Goal: Information Seeking & Learning: Check status

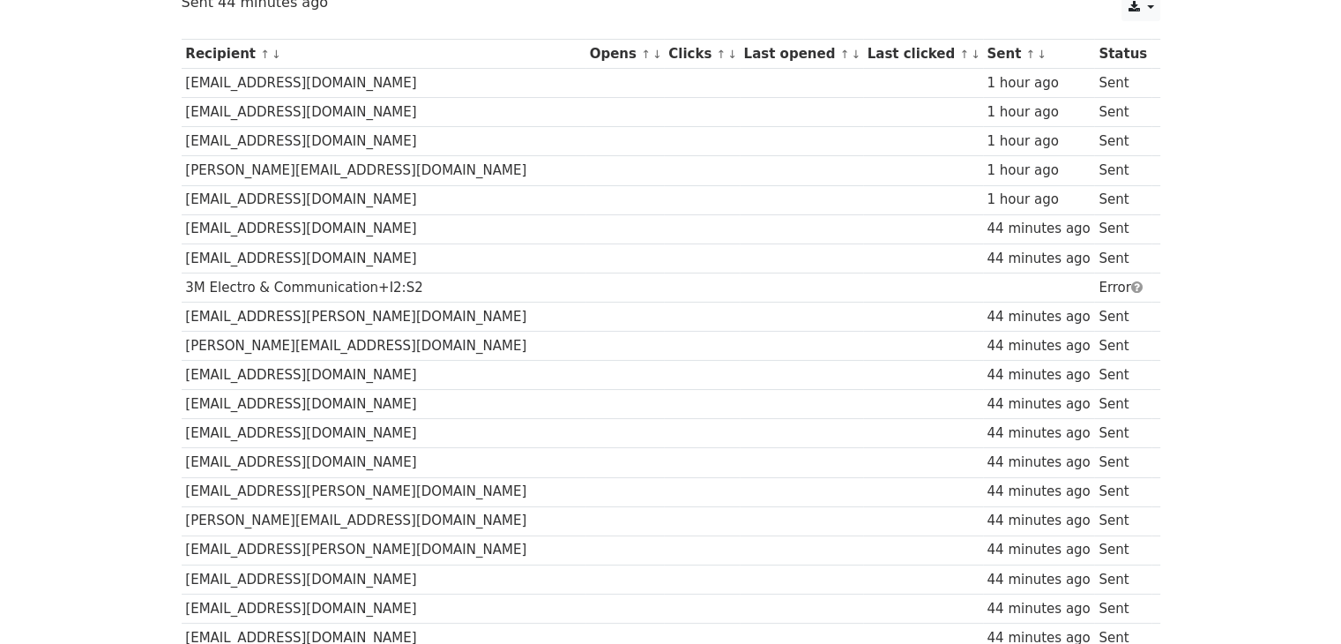
scroll to position [124, 0]
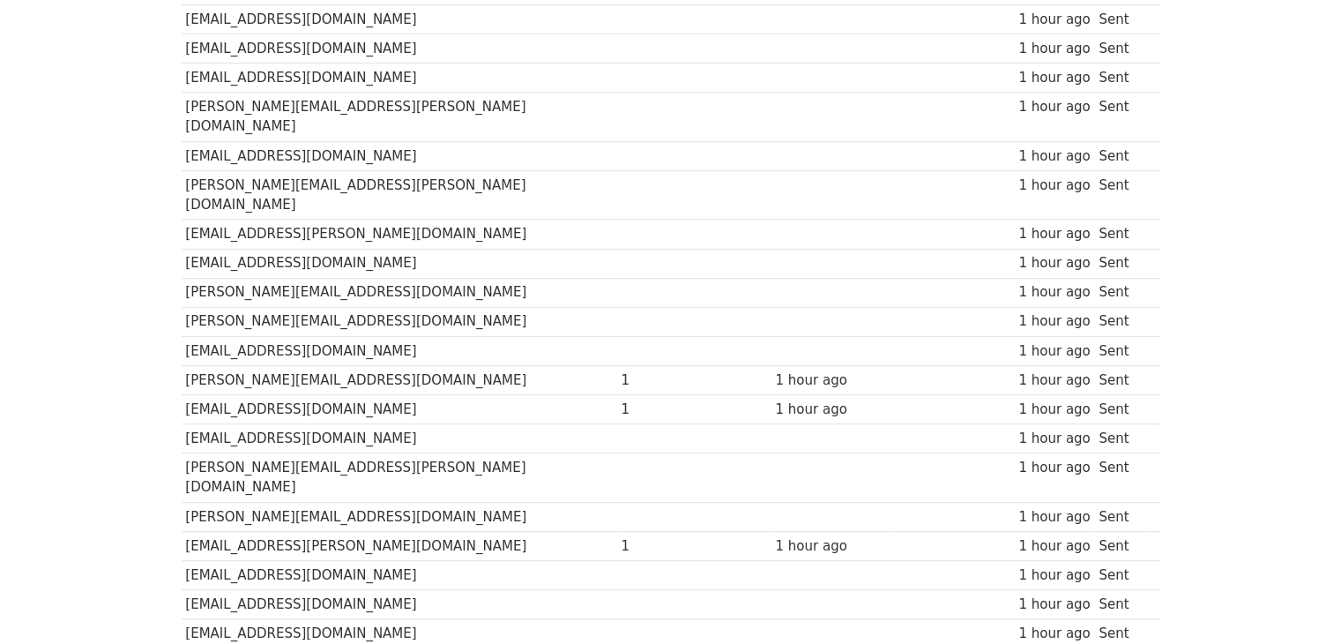
scroll to position [1183, 0]
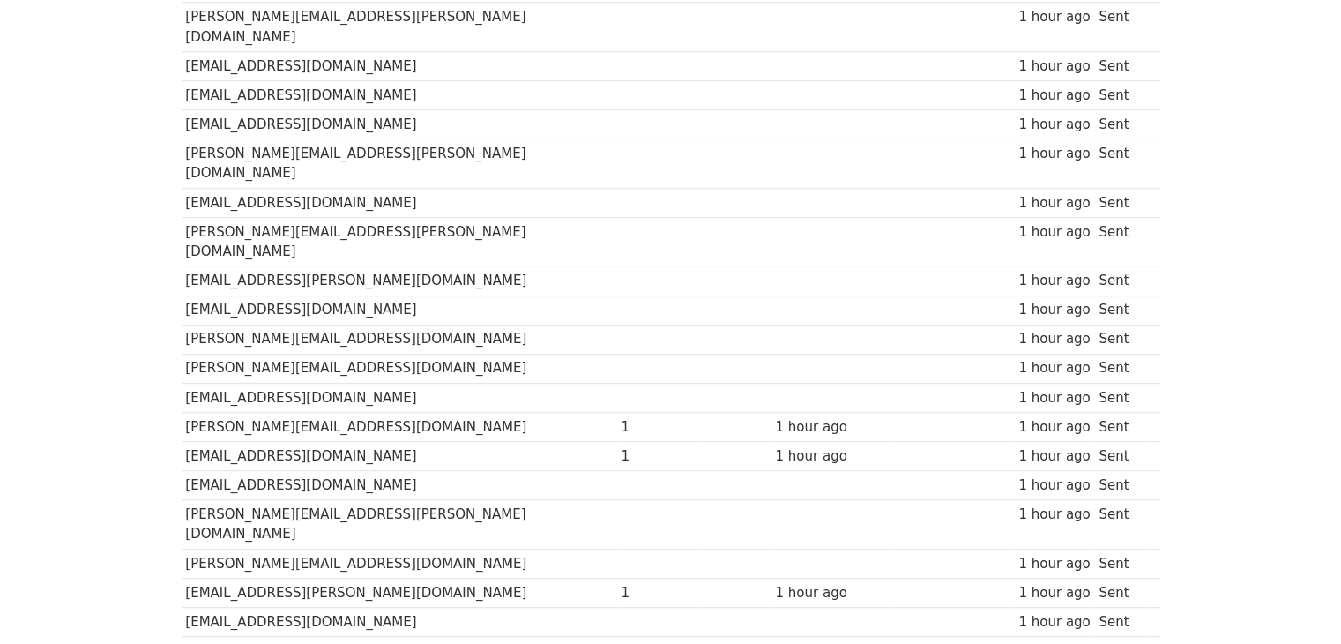
drag, startPoint x: 453, startPoint y: 213, endPoint x: 448, endPoint y: 202, distance: 11.8
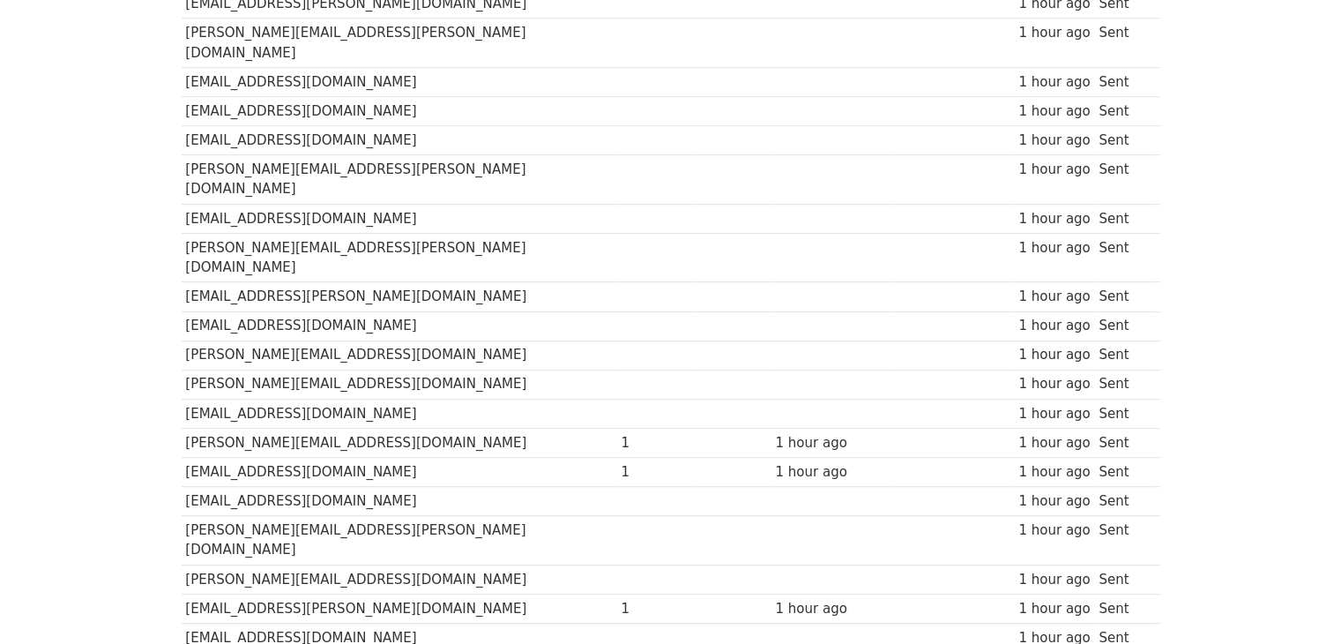
drag, startPoint x: 448, startPoint y: 202, endPoint x: 645, endPoint y: 118, distance: 214.6
click at [696, 126] on td at bounding box center [733, 140] width 75 height 29
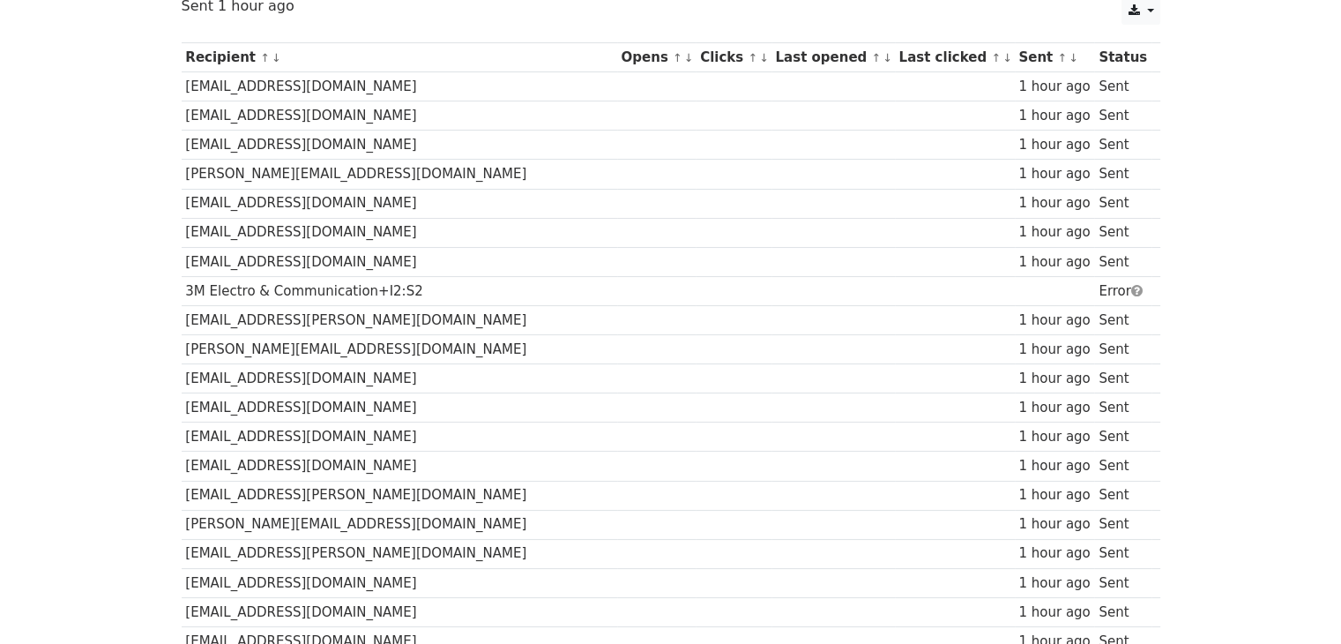
scroll to position [0, 0]
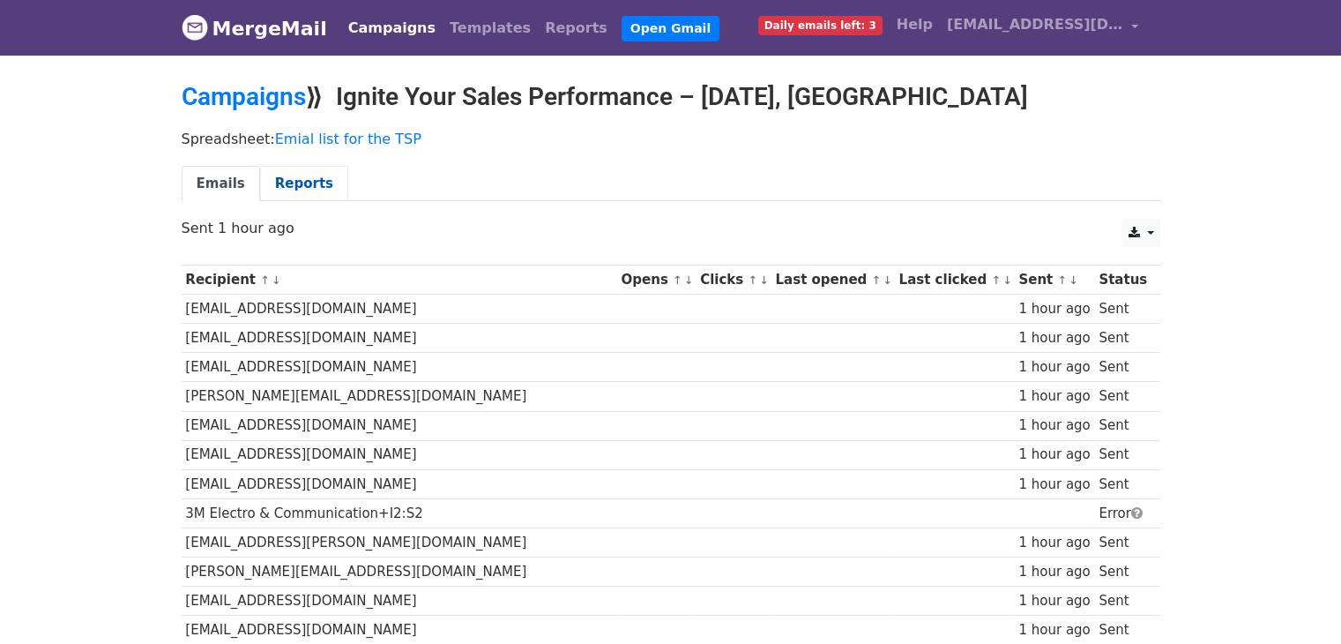
click at [295, 194] on link "Reports" at bounding box center [304, 184] width 88 height 36
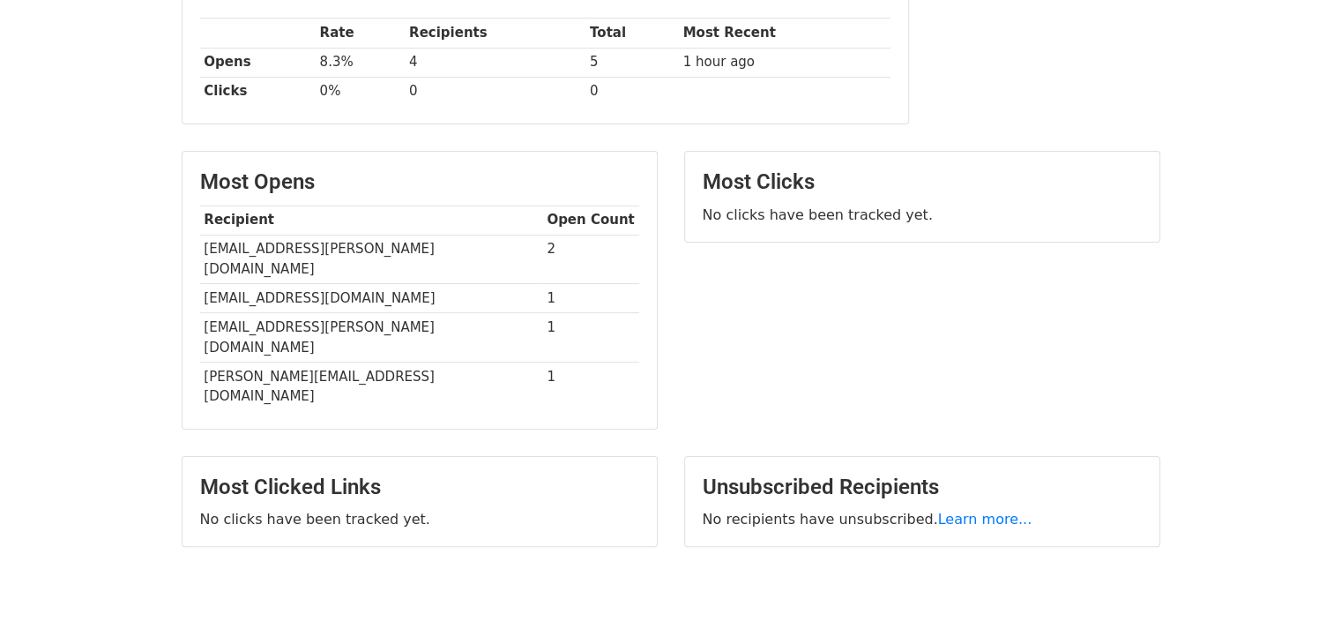
scroll to position [302, 0]
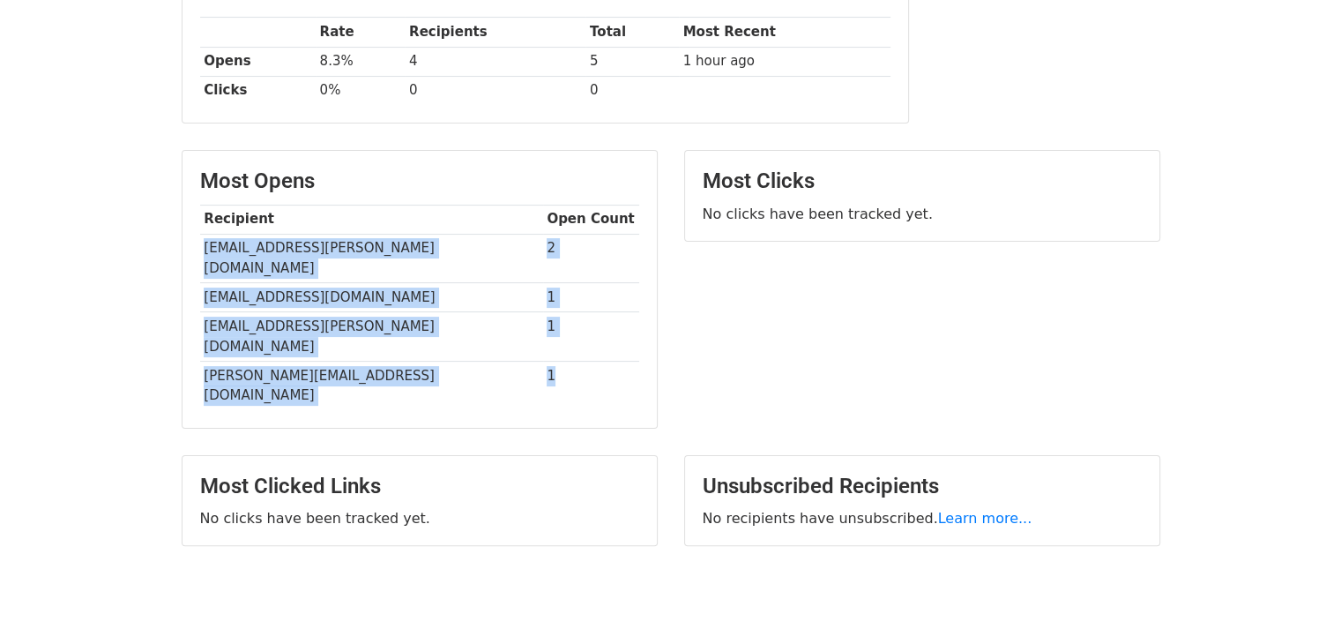
drag, startPoint x: 205, startPoint y: 250, endPoint x: 552, endPoint y: 333, distance: 357.2
click at [552, 333] on tbody "Recipient Open Count rahul.chorghe@autolineind.com 2 hr@arklite.co.in 1 milind.…" at bounding box center [419, 307] width 439 height 205
click at [571, 283] on td "1" at bounding box center [591, 297] width 96 height 29
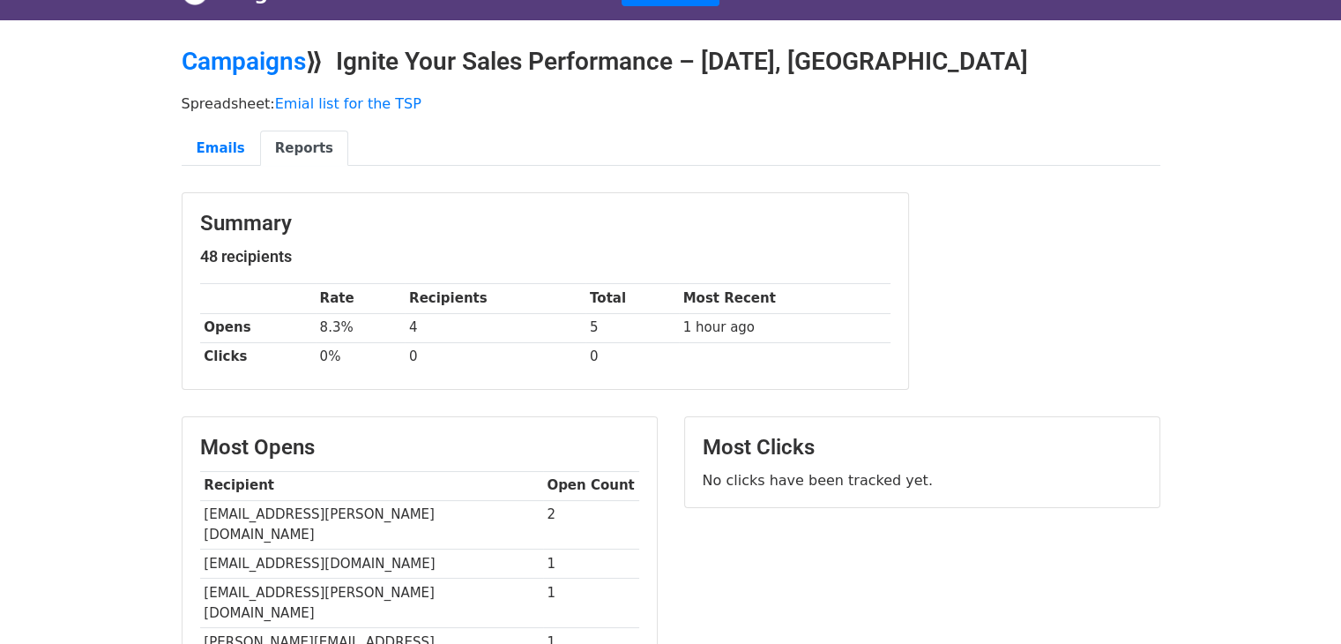
scroll to position [0, 0]
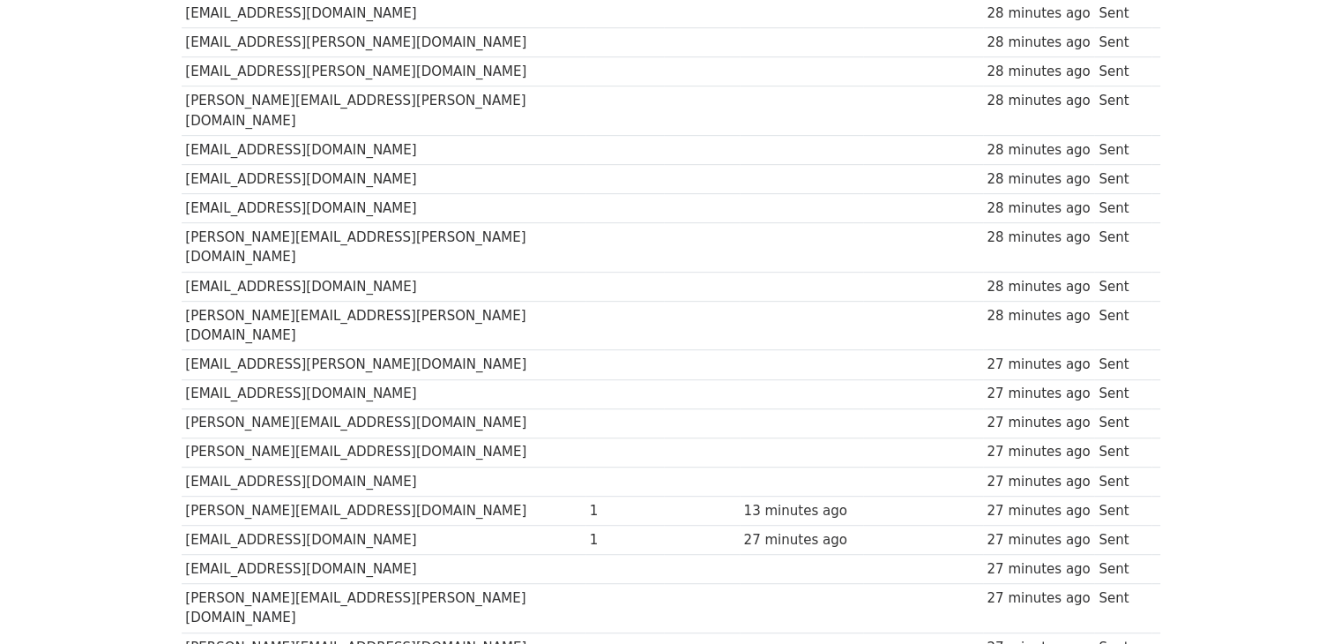
scroll to position [1197, 0]
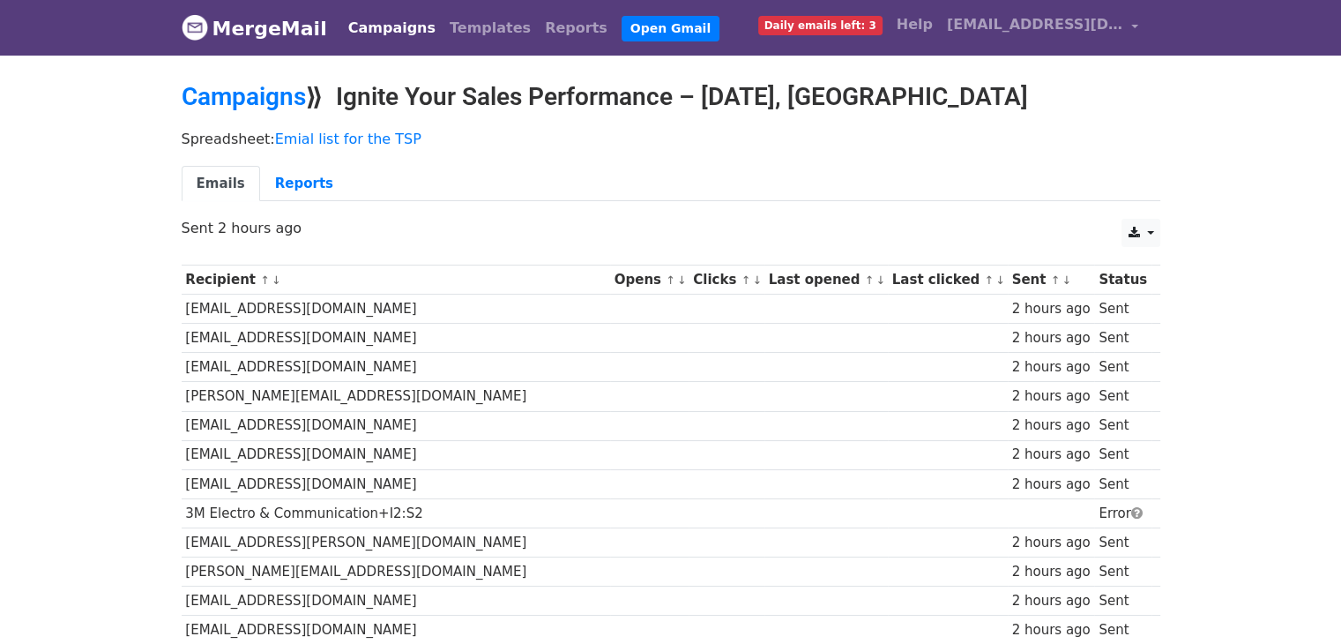
click at [199, 181] on link "Emails" at bounding box center [221, 184] width 78 height 36
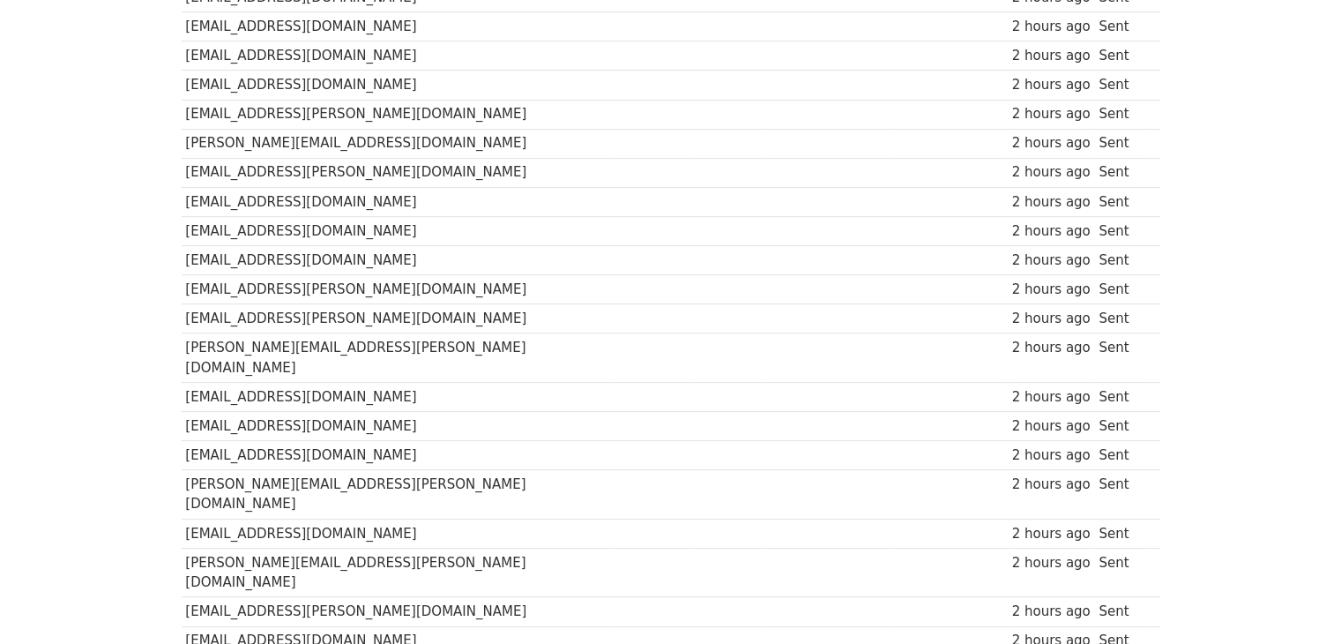
scroll to position [617, 0]
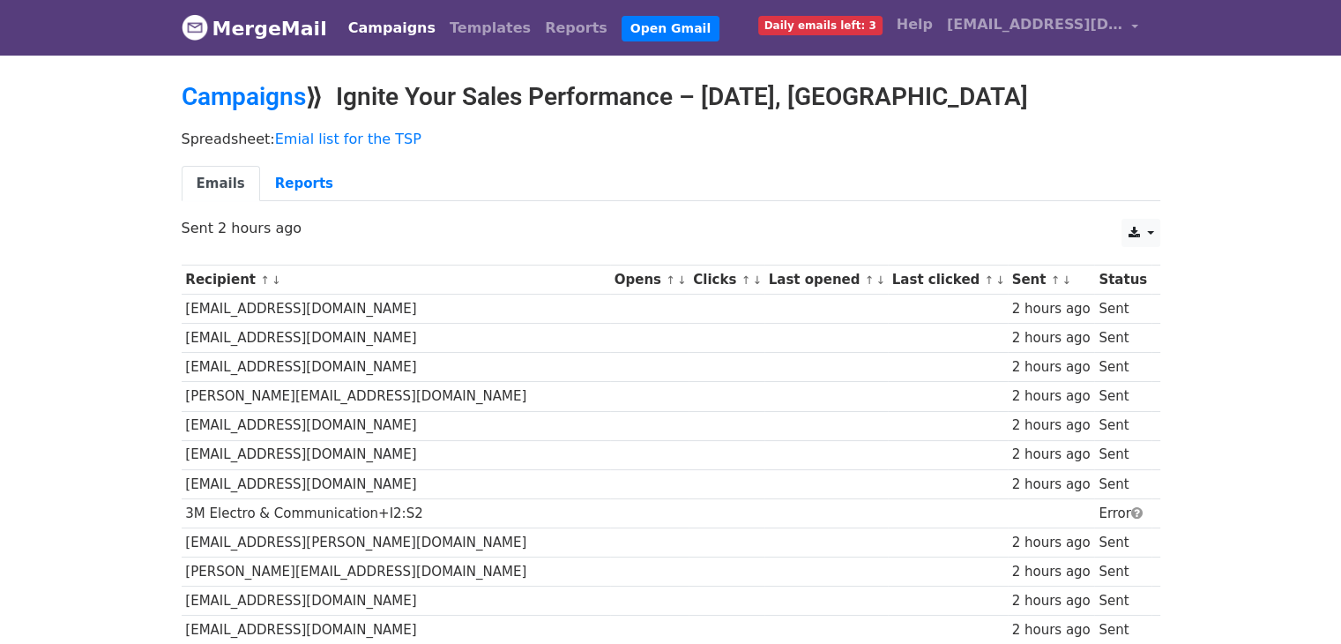
click at [677, 283] on link "↓" at bounding box center [682, 279] width 10 height 13
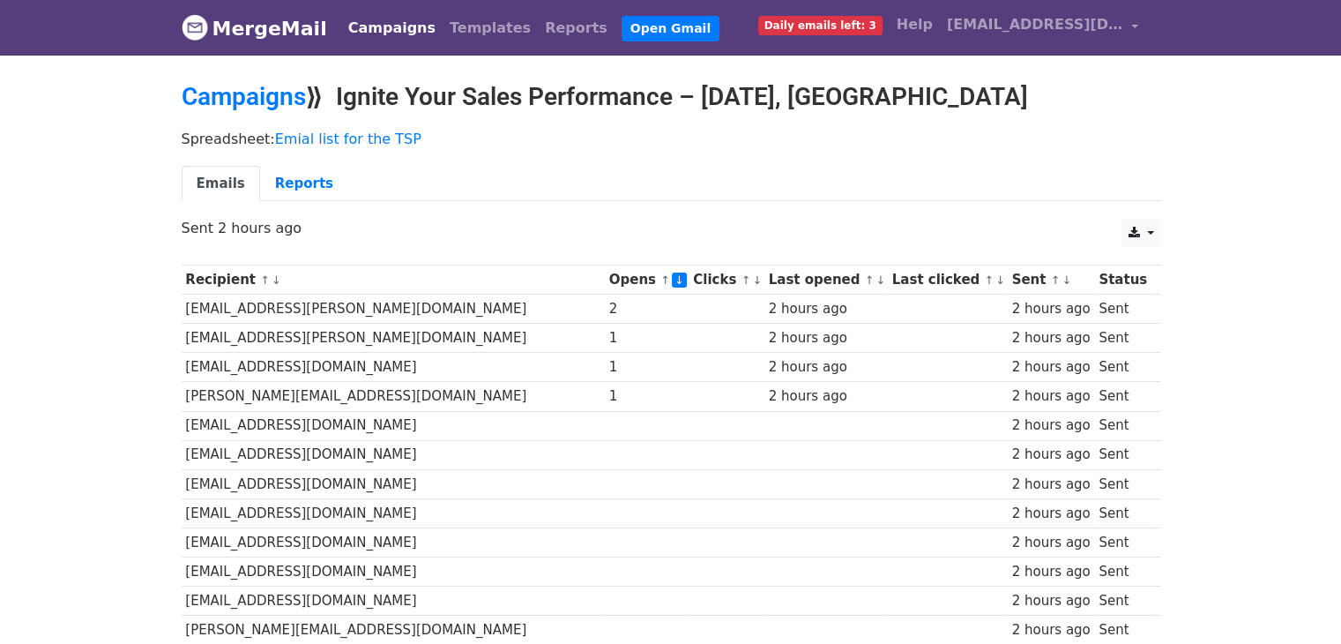
click at [597, 219] on p "Sent 2 hours ago" at bounding box center [671, 228] width 979 height 19
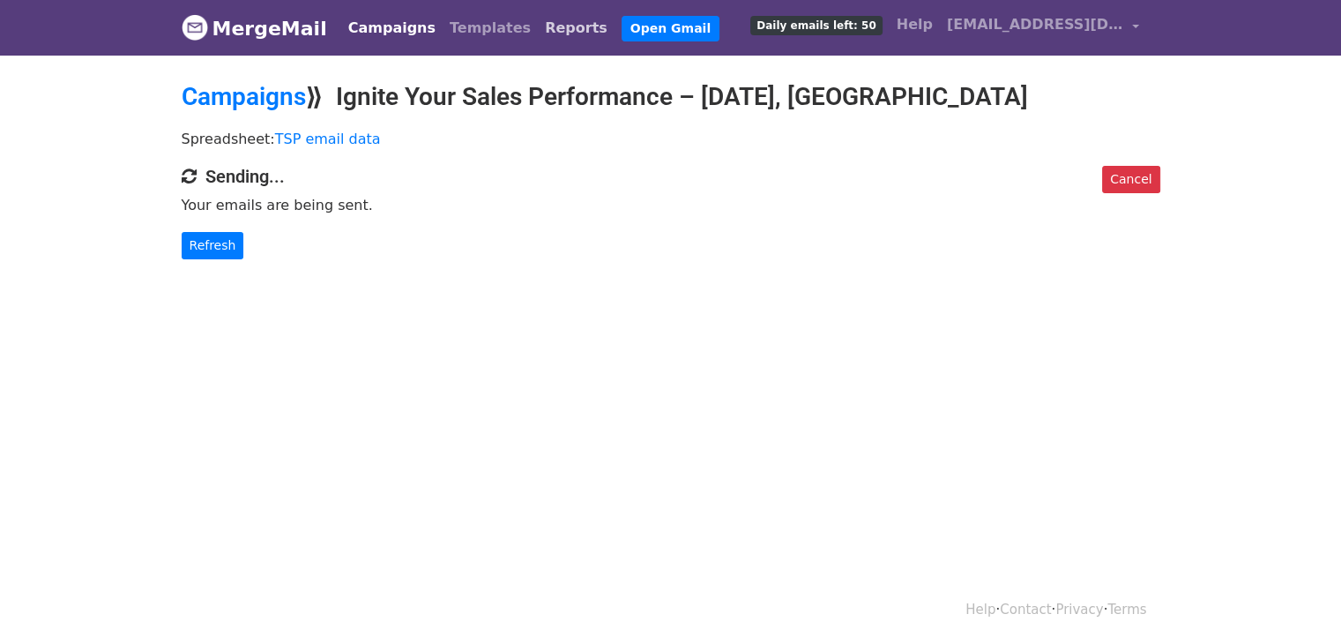
click at [538, 29] on link "Reports" at bounding box center [576, 28] width 77 height 35
